Goal: Transaction & Acquisition: Purchase product/service

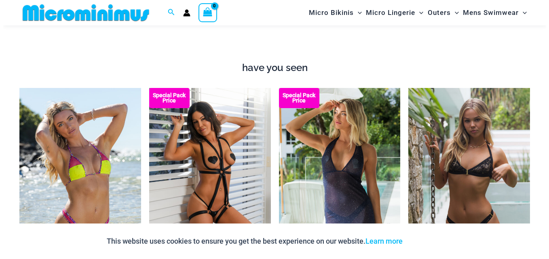
scroll to position [642, 0]
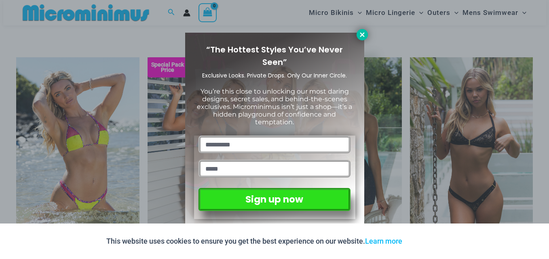
click at [365, 37] on icon at bounding box center [361, 34] width 7 height 7
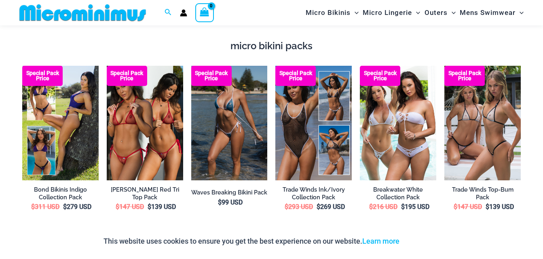
scroll to position [1125, 0]
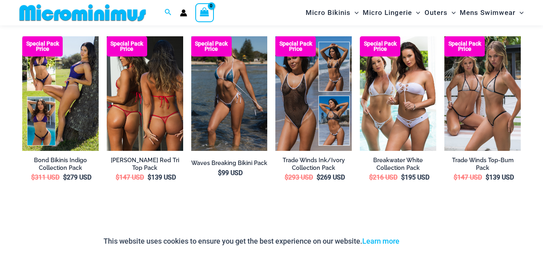
click at [145, 79] on img at bounding box center [145, 93] width 76 height 114
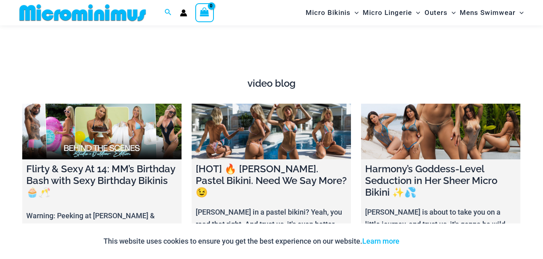
scroll to position [2498, 0]
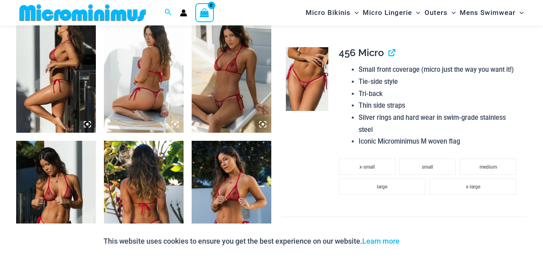
scroll to position [684, 0]
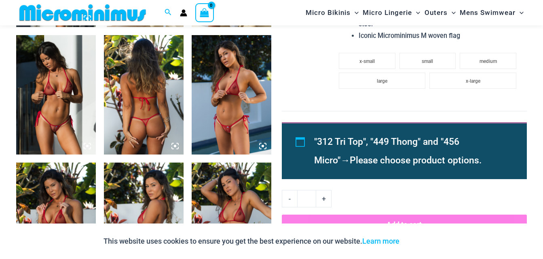
click at [67, 101] on img at bounding box center [56, 95] width 80 height 120
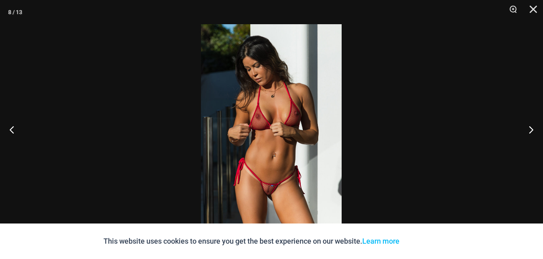
click at [275, 142] on img at bounding box center [271, 129] width 141 height 211
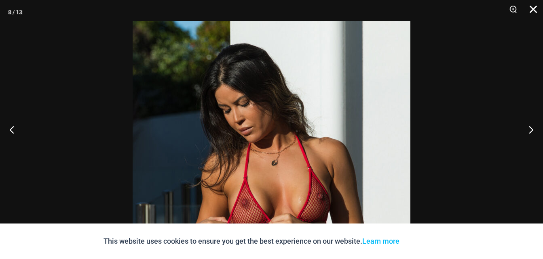
click at [531, 6] on button "Close" at bounding box center [530, 12] width 20 height 24
